Goal: Task Accomplishment & Management: Manage account settings

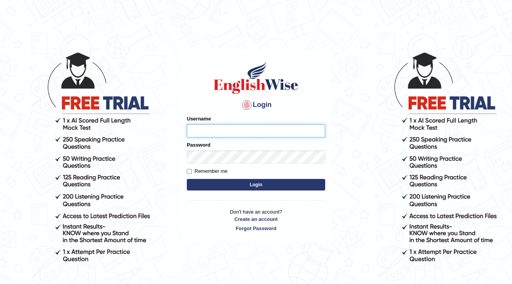
click at [214, 130] on input "Username" at bounding box center [256, 130] width 138 height 13
type input "souvikdasmahapatra"
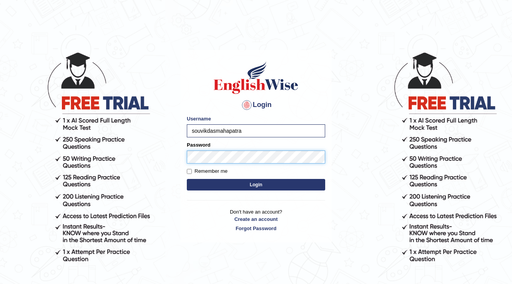
click at [187, 179] on button "Login" at bounding box center [256, 185] width 138 height 12
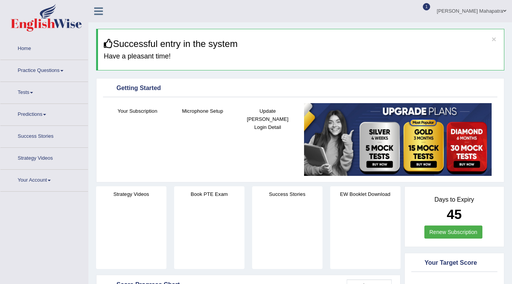
click at [425, 10] on div at bounding box center [420, 12] width 12 height 12
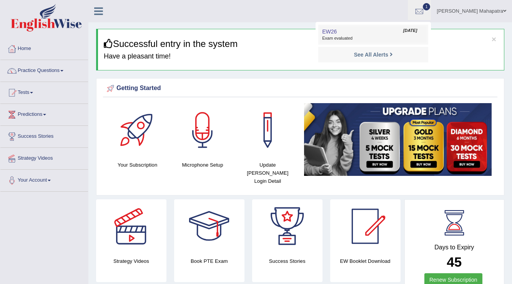
click at [414, 33] on span "Aug 18, 2025" at bounding box center [410, 31] width 14 height 6
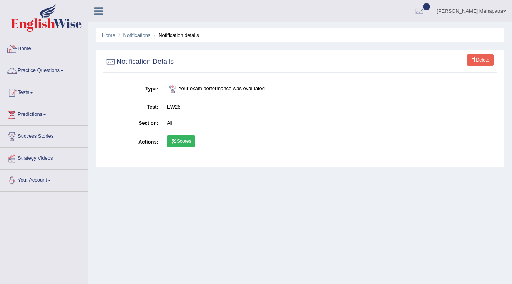
click at [27, 48] on link "Home" at bounding box center [44, 47] width 88 height 19
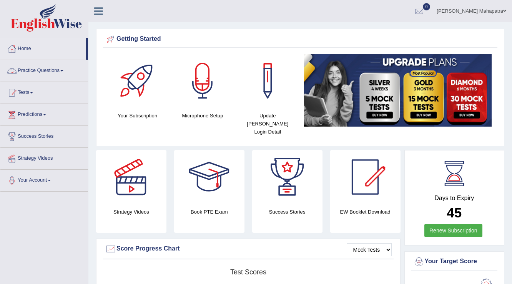
click at [46, 70] on link "Practice Questions" at bounding box center [44, 69] width 88 height 19
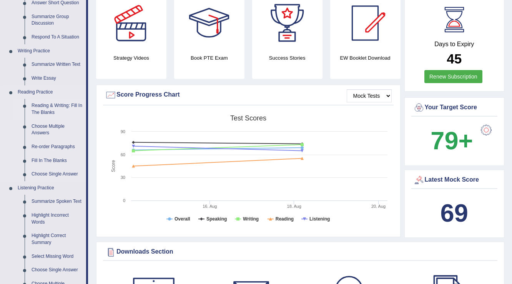
scroll to position [185, 0]
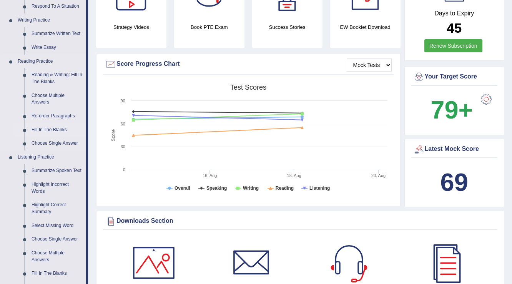
click at [47, 128] on link "Fill In The Blanks" at bounding box center [57, 130] width 58 height 14
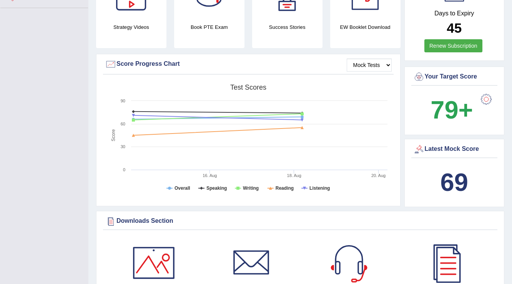
scroll to position [230, 0]
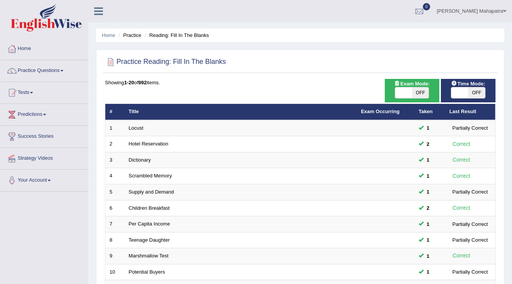
click at [403, 91] on span at bounding box center [403, 92] width 17 height 11
checkbox input "true"
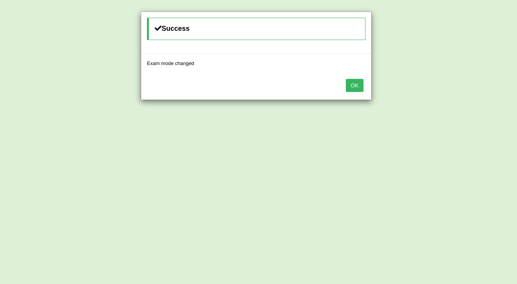
click at [353, 84] on button "OK" at bounding box center [355, 85] width 18 height 13
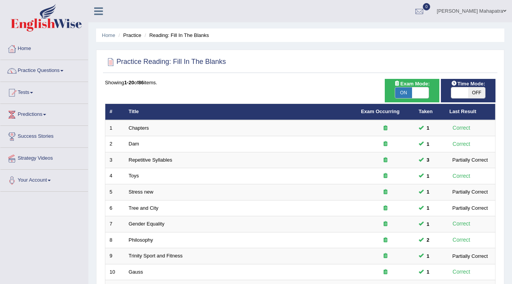
click at [459, 91] on span at bounding box center [460, 92] width 17 height 11
checkbox input "true"
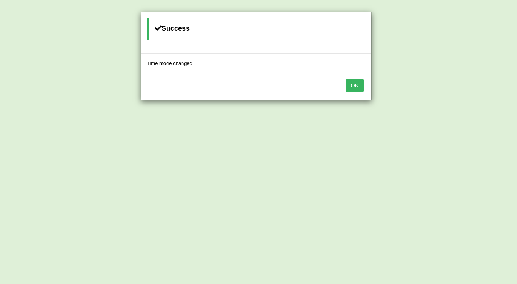
click at [355, 83] on button "OK" at bounding box center [355, 85] width 18 height 13
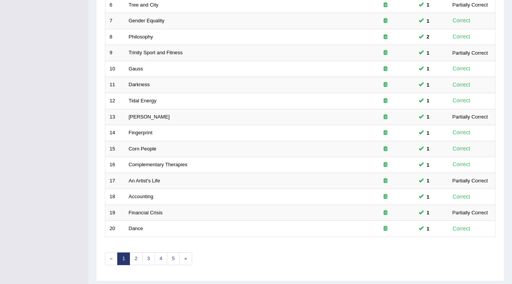
scroll to position [223, 0]
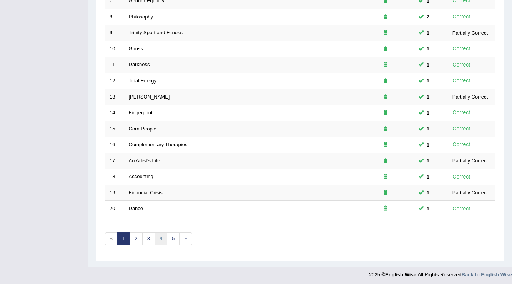
click at [157, 237] on link "4" at bounding box center [161, 238] width 13 height 13
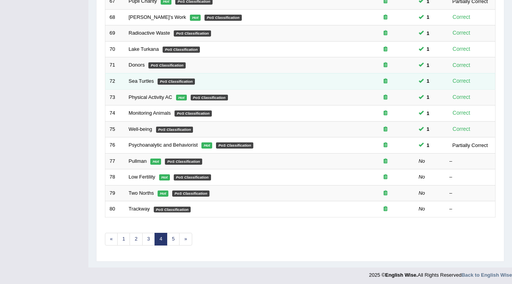
scroll to position [223, 0]
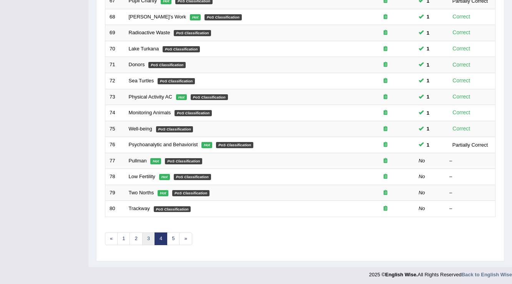
click at [145, 238] on link "3" at bounding box center [148, 238] width 13 height 13
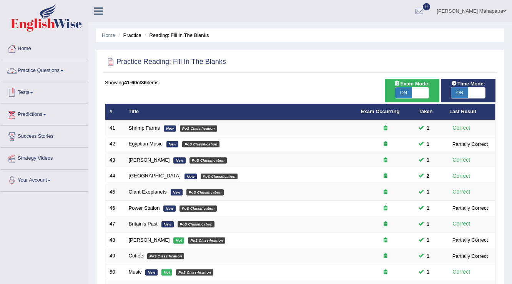
click at [47, 70] on link "Practice Questions" at bounding box center [44, 69] width 88 height 19
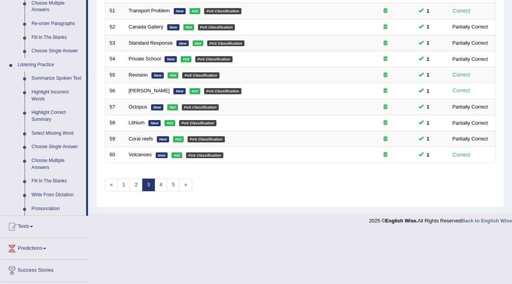
scroll to position [308, 0]
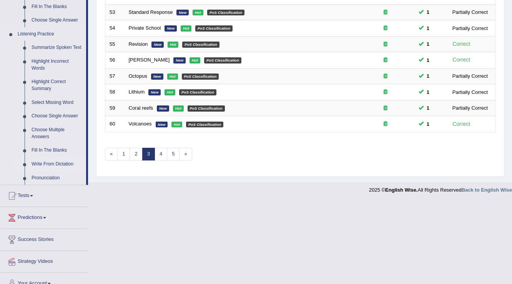
click at [52, 162] on link "Write From Dictation" at bounding box center [57, 164] width 58 height 14
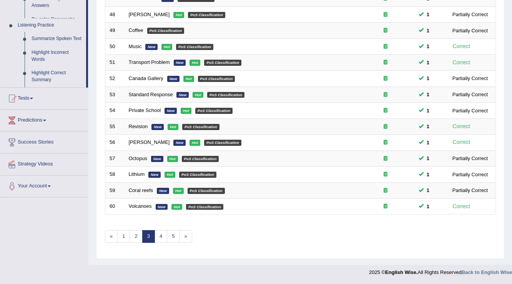
scroll to position [201, 0]
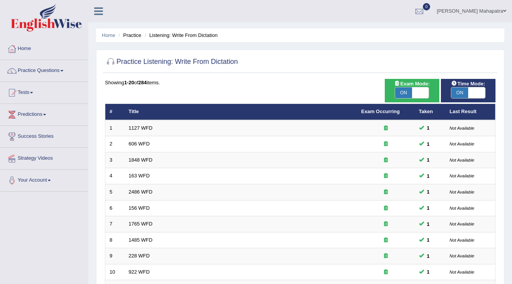
click at [53, 70] on link "Practice Questions" at bounding box center [44, 69] width 88 height 19
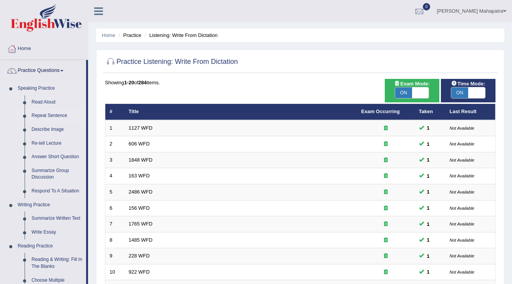
click at [61, 115] on link "Repeat Sentence" at bounding box center [57, 116] width 58 height 14
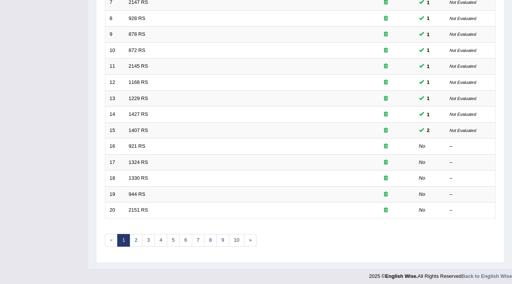
scroll to position [223, 0]
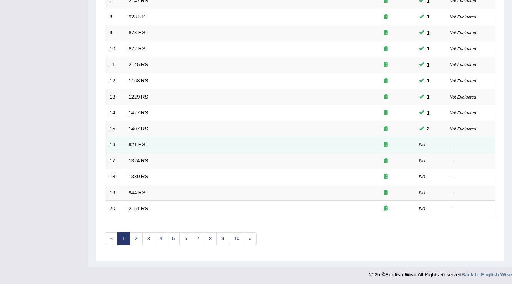
click at [137, 142] on link "921 RS" at bounding box center [137, 145] width 17 height 6
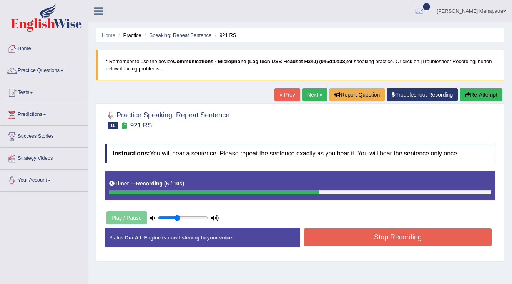
click at [418, 243] on button "Stop Recording" at bounding box center [398, 237] width 188 height 18
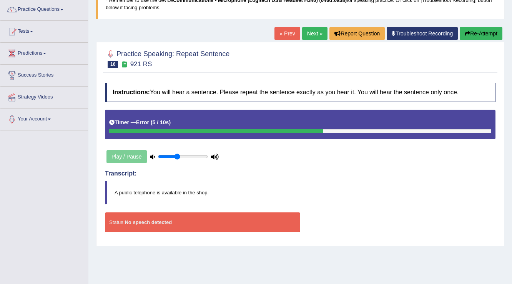
scroll to position [62, 0]
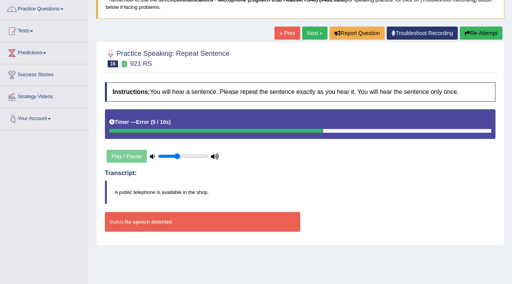
click at [38, 121] on link "Your Account" at bounding box center [44, 117] width 88 height 19
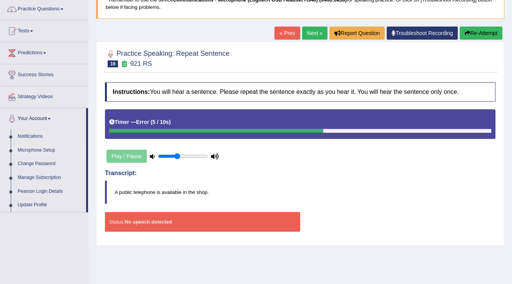
click at [38, 151] on link "Microphone Setup" at bounding box center [50, 150] width 72 height 14
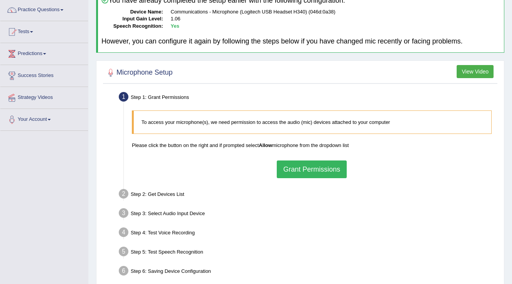
scroll to position [62, 0]
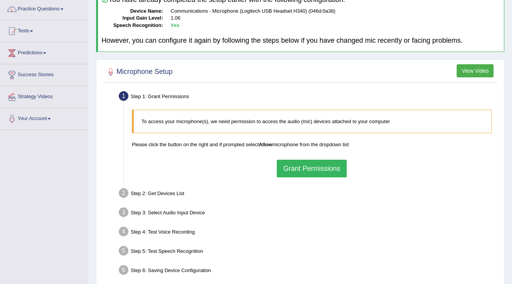
click at [320, 163] on button "Grant Permissions" at bounding box center [312, 169] width 70 height 18
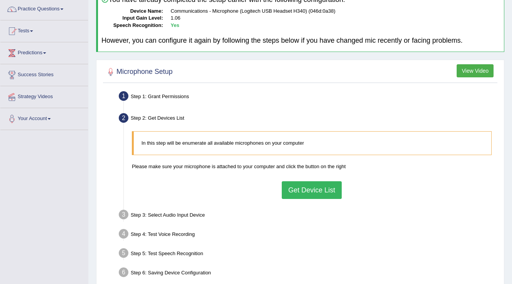
drag, startPoint x: 313, startPoint y: 186, endPoint x: 313, endPoint y: 182, distance: 4.6
click at [313, 186] on button "Get Device List" at bounding box center [312, 190] width 60 height 18
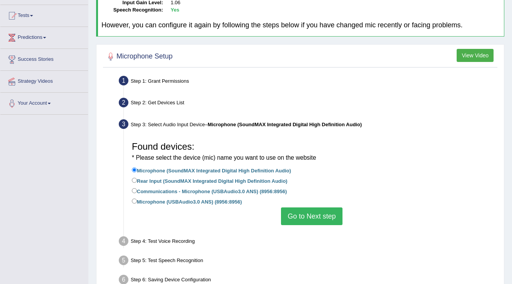
scroll to position [92, 0]
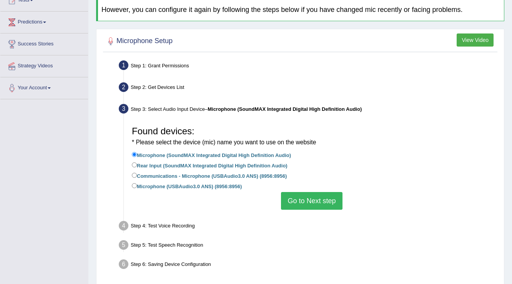
click at [307, 201] on button "Go to Next step" at bounding box center [311, 201] width 61 height 18
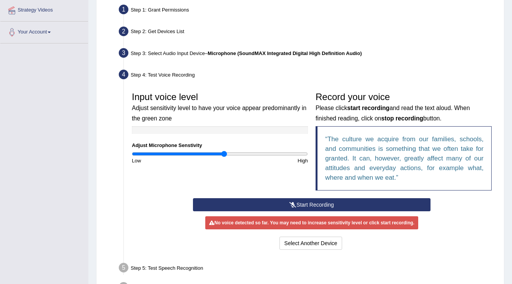
scroll to position [154, 0]
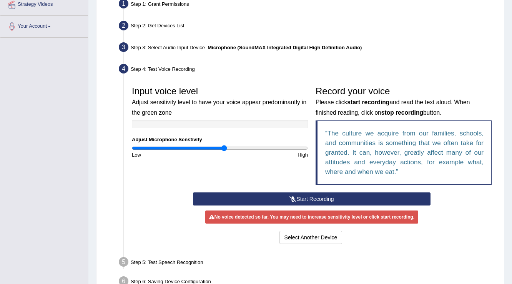
click at [300, 197] on button "Start Recording" at bounding box center [311, 198] width 237 height 13
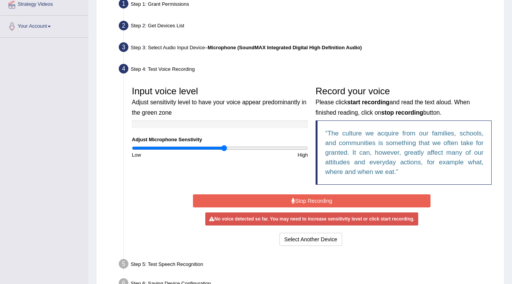
click at [330, 201] on button "Stop Recording" at bounding box center [311, 200] width 237 height 13
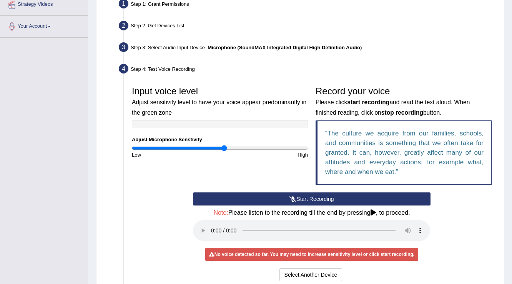
click at [313, 196] on button "Start Recording" at bounding box center [311, 198] width 237 height 13
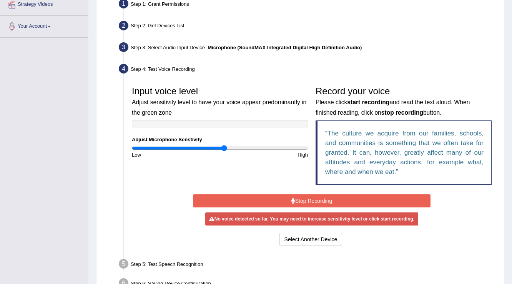
click at [317, 200] on button "Stop Recording" at bounding box center [311, 200] width 237 height 13
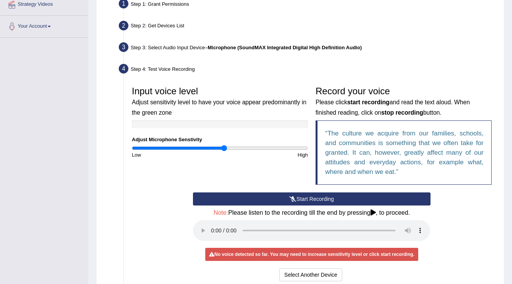
click at [320, 195] on button "Start Recording" at bounding box center [311, 198] width 237 height 13
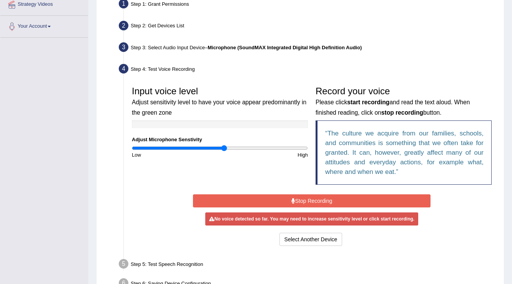
click at [310, 198] on button "Stop Recording" at bounding box center [311, 200] width 237 height 13
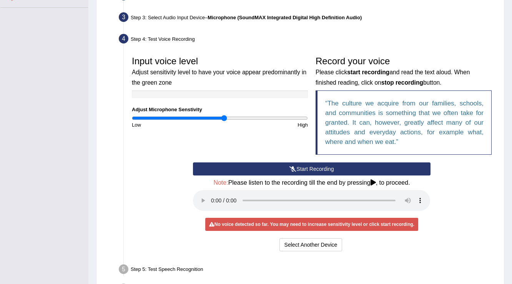
scroll to position [185, 0]
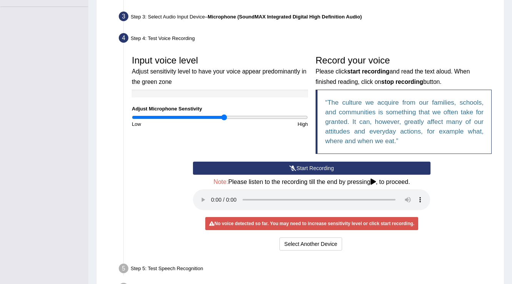
click at [332, 167] on button "Start Recording" at bounding box center [311, 168] width 237 height 13
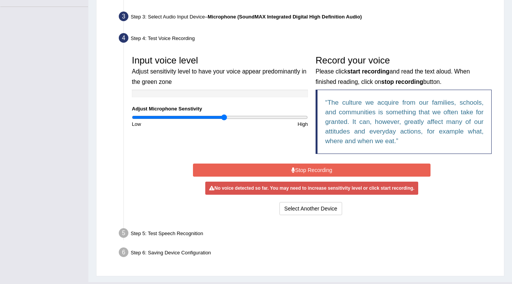
click at [332, 167] on button "Stop Recording" at bounding box center [311, 169] width 237 height 13
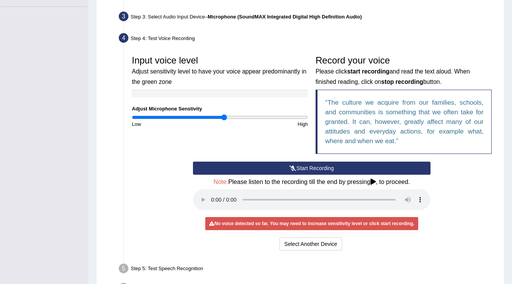
click at [303, 163] on button "Start Recording" at bounding box center [311, 168] width 237 height 13
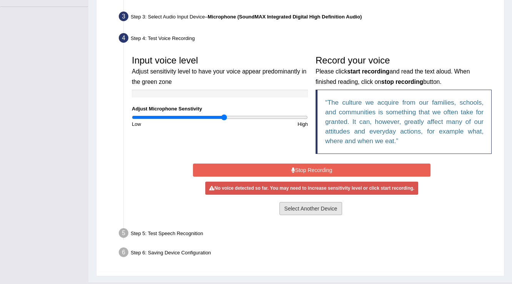
click at [318, 212] on button "Select Another Device" at bounding box center [311, 208] width 63 height 13
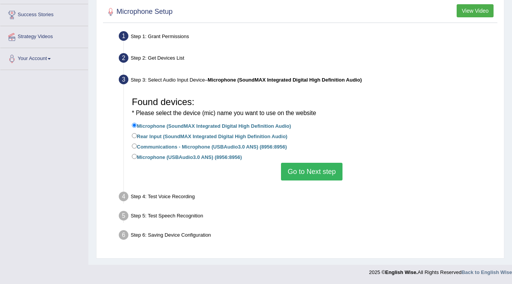
scroll to position [121, 0]
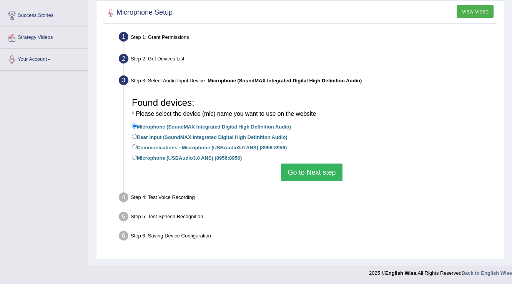
click at [148, 127] on label "Microphone (SoundMAX Integrated Digital High Definition Audio)" at bounding box center [211, 126] width 159 height 8
click at [137, 127] on input "Microphone (SoundMAX Integrated Digital High Definition Audio)" at bounding box center [134, 125] width 5 height 5
click at [146, 135] on label "Rear Input (SoundMAX Integrated Digital High Definition Audio)" at bounding box center [210, 136] width 156 height 8
click at [137, 135] on input "Rear Input (SoundMAX Integrated Digital High Definition Audio)" at bounding box center [134, 136] width 5 height 5
radio input "true"
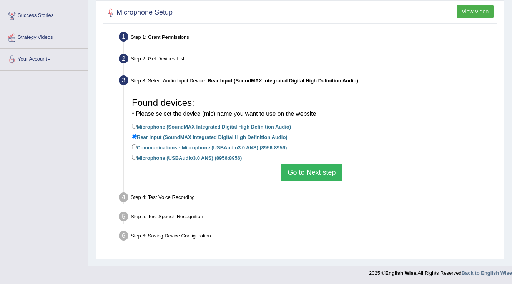
click at [314, 172] on button "Go to Next step" at bounding box center [311, 172] width 61 height 18
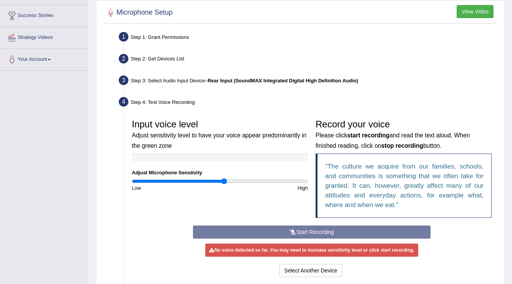
click at [320, 232] on div "Start Recording Stop Recording Note: Please listen to the recording till the en…" at bounding box center [311, 251] width 245 height 53
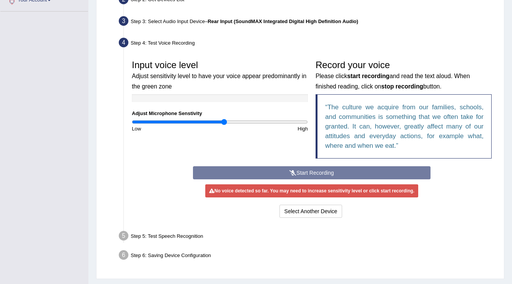
scroll to position [182, 0]
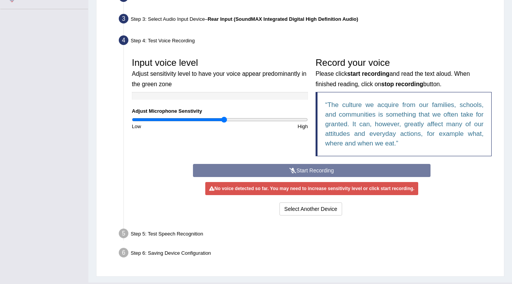
click at [302, 171] on div "Start Recording Stop Recording Note: Please listen to the recording till the en…" at bounding box center [311, 190] width 245 height 53
click at [302, 168] on div "Start Recording Stop Recording Note: Please listen to the recording till the en…" at bounding box center [311, 190] width 245 height 53
click at [301, 168] on div "Start Recording Stop Recording Note: Please listen to the recording till the en…" at bounding box center [311, 190] width 245 height 53
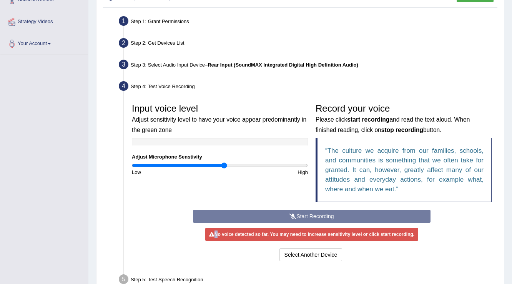
scroll to position [137, 0]
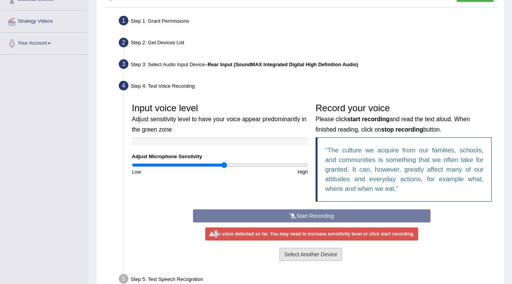
click at [304, 252] on button "Select Another Device" at bounding box center [311, 254] width 63 height 13
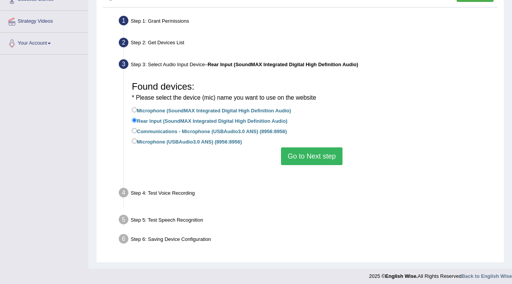
scroll to position [121, 0]
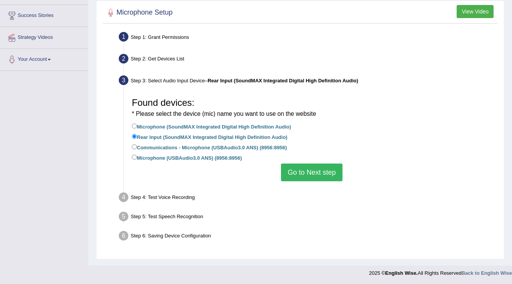
click at [142, 126] on label "Microphone (SoundMAX Integrated Digital High Definition Audio)" at bounding box center [211, 126] width 159 height 8
click at [137, 126] on input "Microphone (SoundMAX Integrated Digital High Definition Audio)" at bounding box center [134, 125] width 5 height 5
radio input "true"
click at [320, 175] on button "Go to Next step" at bounding box center [311, 172] width 61 height 18
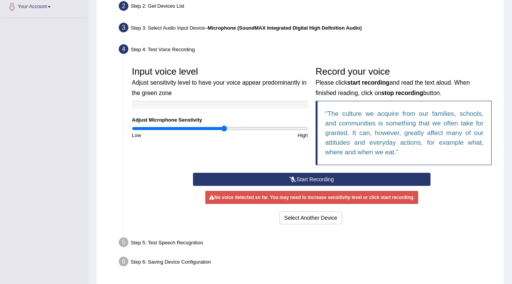
scroll to position [182, 0]
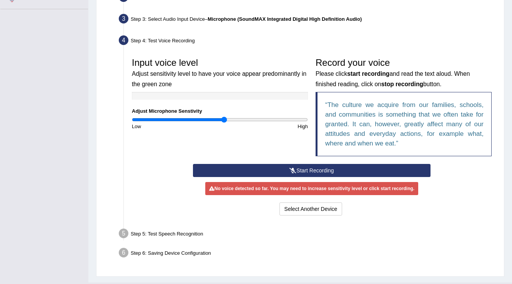
click at [288, 169] on button "Start Recording" at bounding box center [311, 170] width 237 height 13
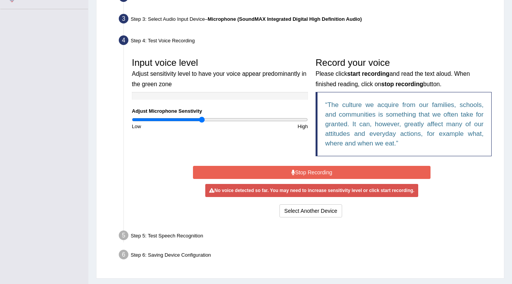
drag, startPoint x: 222, startPoint y: 117, endPoint x: 203, endPoint y: 117, distance: 18.8
click at [203, 117] on input "range" at bounding box center [220, 120] width 176 height 6
drag, startPoint x: 202, startPoint y: 116, endPoint x: 309, endPoint y: 116, distance: 107.3
click at [308, 117] on input "range" at bounding box center [220, 120] width 176 height 6
drag, startPoint x: 305, startPoint y: 119, endPoint x: 198, endPoint y: 118, distance: 107.3
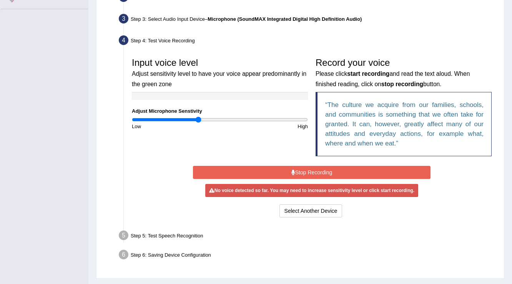
click at [198, 118] on input "range" at bounding box center [220, 120] width 176 height 6
drag, startPoint x: 198, startPoint y: 118, endPoint x: 214, endPoint y: 118, distance: 15.8
type input "0.94"
click at [214, 118] on input "range" at bounding box center [220, 120] width 176 height 6
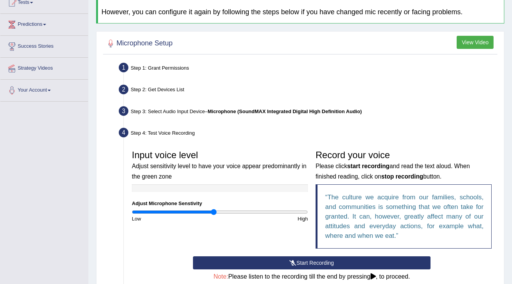
scroll to position [0, 0]
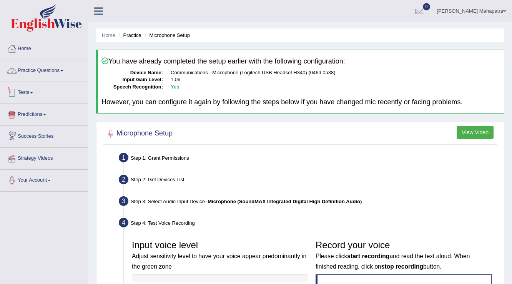
click at [36, 68] on link "Practice Questions" at bounding box center [44, 69] width 88 height 19
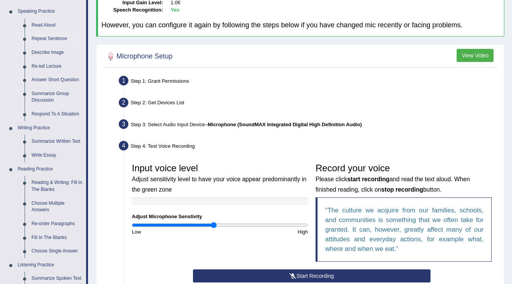
scroll to position [92, 0]
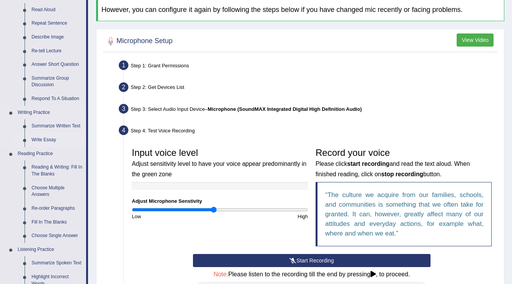
click at [48, 142] on link "Write Essay" at bounding box center [57, 140] width 58 height 14
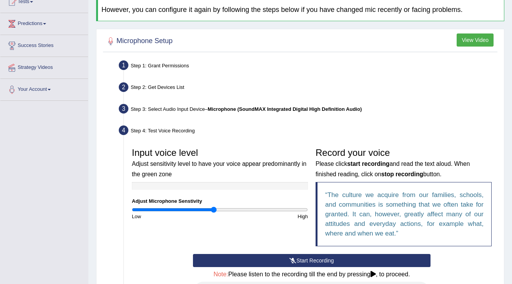
scroll to position [97, 0]
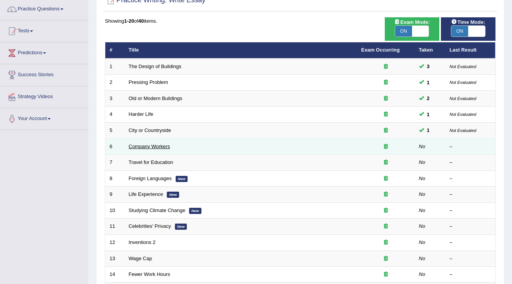
click at [154, 147] on link "Company Workers" at bounding box center [149, 146] width 41 height 6
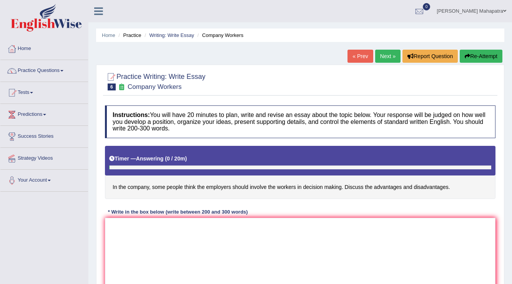
click at [190, 218] on textarea at bounding box center [300, 255] width 391 height 75
type textarea "The increasing influence of ()"
click at [28, 47] on link "Home" at bounding box center [44, 47] width 88 height 19
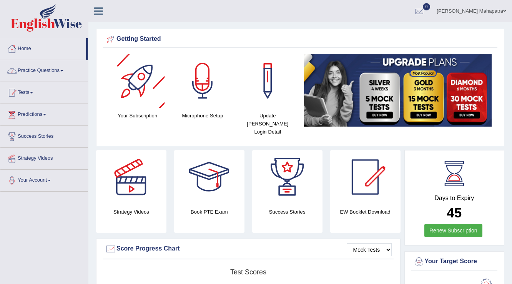
click at [62, 75] on link "Practice Questions" at bounding box center [44, 69] width 88 height 19
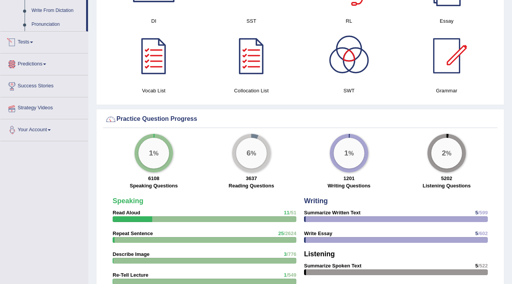
scroll to position [462, 0]
click at [45, 129] on link "Your Account" at bounding box center [44, 128] width 88 height 19
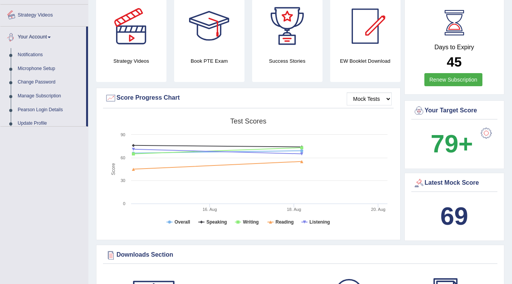
scroll to position [85, 0]
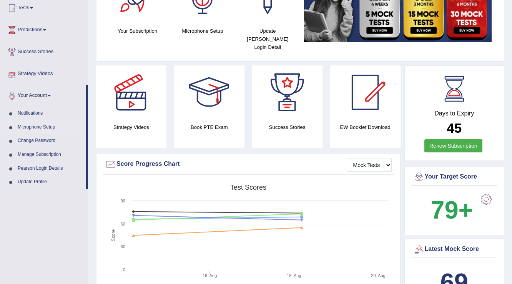
click at [45, 128] on link "Microphone Setup" at bounding box center [50, 127] width 72 height 14
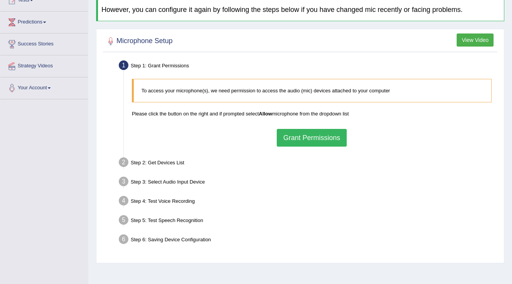
click at [320, 140] on button "Grant Permissions" at bounding box center [312, 138] width 70 height 18
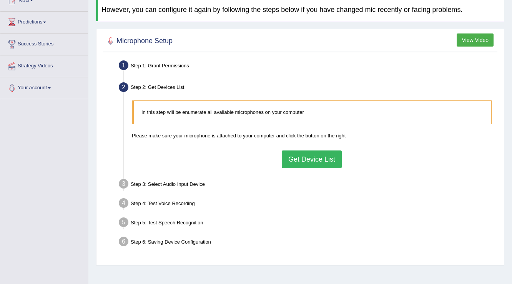
click at [325, 155] on button "Get Device List" at bounding box center [312, 159] width 60 height 18
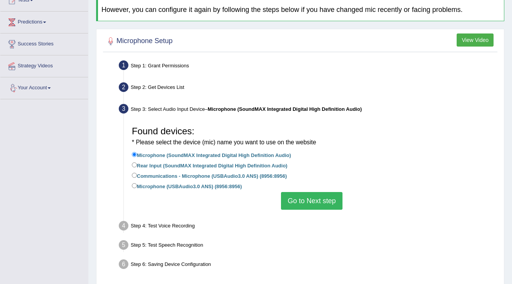
click at [151, 186] on label "Microphone (USBAudio3.0 ANS) (8956:8956)" at bounding box center [187, 186] width 110 height 8
click at [137, 186] on input "Microphone (USBAudio3.0 ANS) (8956:8956)" at bounding box center [134, 185] width 5 height 5
radio input "true"
drag, startPoint x: 314, startPoint y: 200, endPoint x: 311, endPoint y: 195, distance: 5.0
click at [313, 198] on button "Go to Next step" at bounding box center [311, 201] width 61 height 18
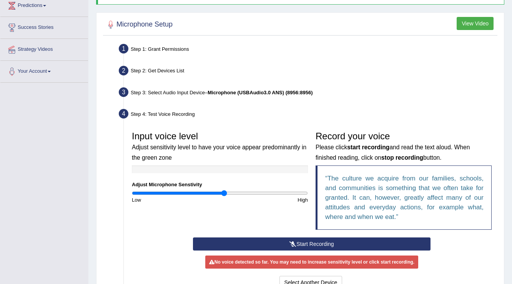
scroll to position [123, 0]
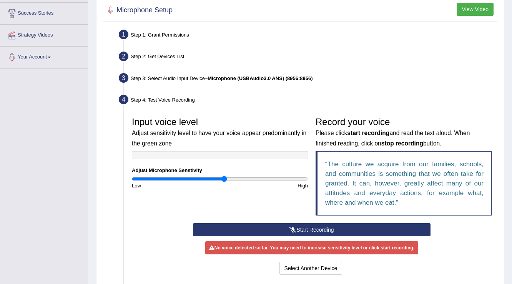
click at [302, 232] on button "Start Recording" at bounding box center [311, 229] width 237 height 13
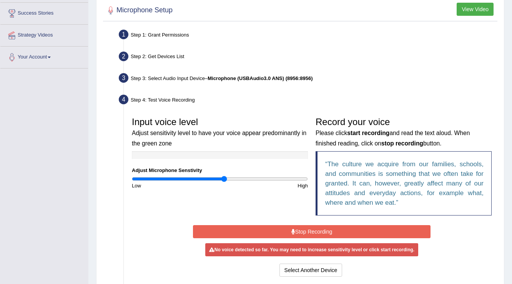
click at [304, 232] on button "Stop Recording" at bounding box center [311, 231] width 237 height 13
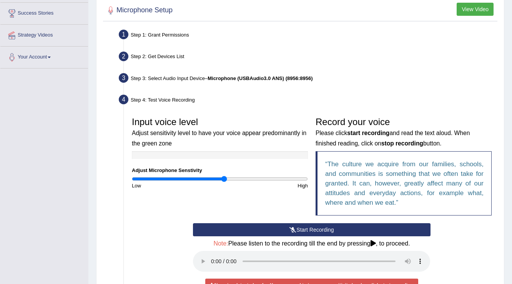
click at [288, 233] on button "Start Recording" at bounding box center [311, 229] width 237 height 13
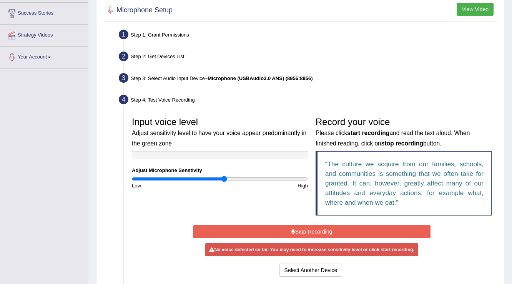
click at [285, 232] on button "Stop Recording" at bounding box center [311, 231] width 237 height 13
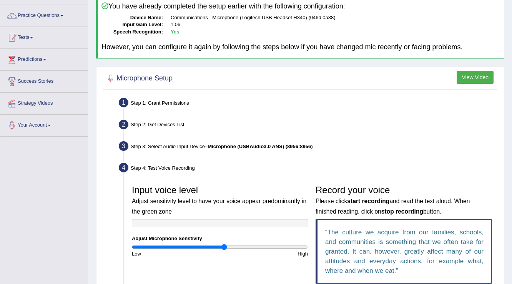
scroll to position [0, 0]
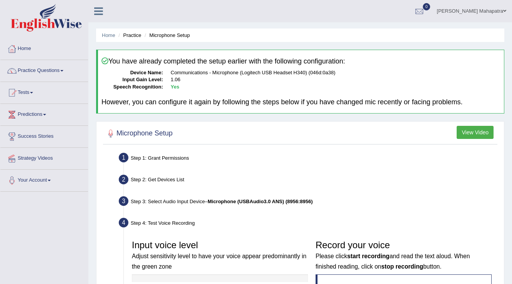
click at [473, 12] on link "Souvik Das Mahapatra" at bounding box center [471, 10] width 81 height 20
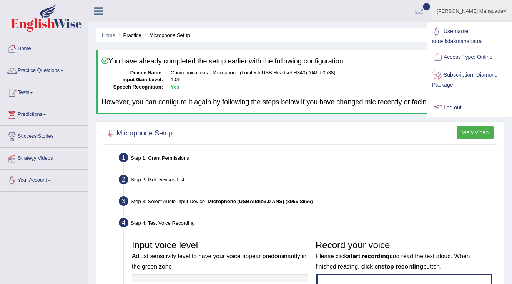
click at [457, 109] on link "Log out" at bounding box center [469, 108] width 83 height 18
